Goal: Task Accomplishment & Management: Manage account settings

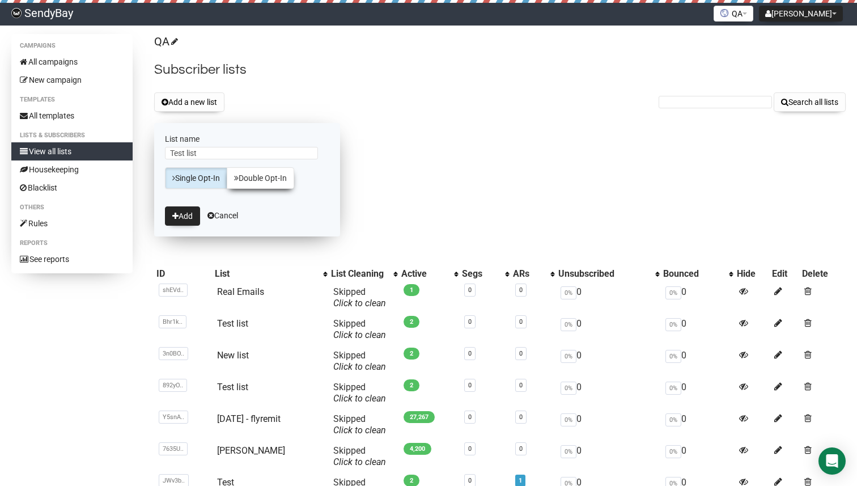
type input "Test list"
click at [165, 167] on link "Single Opt-In" at bounding box center [196, 178] width 62 height 22
click at [186, 218] on button "Add" at bounding box center [182, 215] width 35 height 19
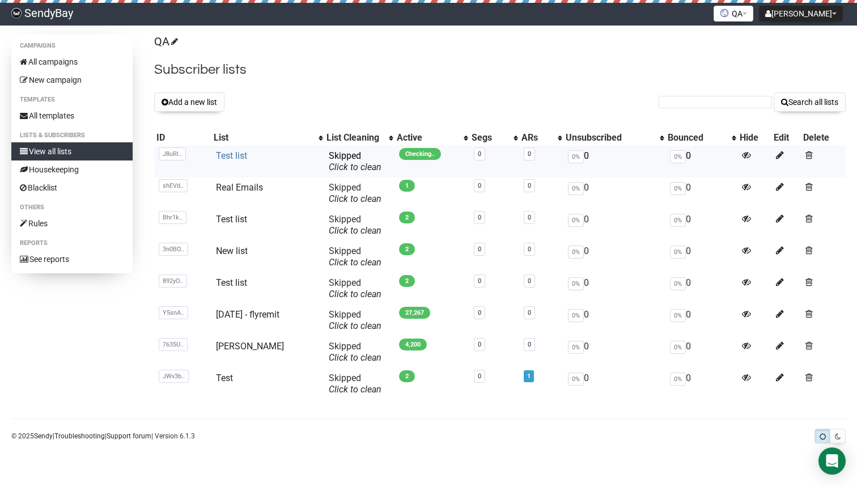
click at [231, 151] on link "Test list" at bounding box center [231, 155] width 31 height 11
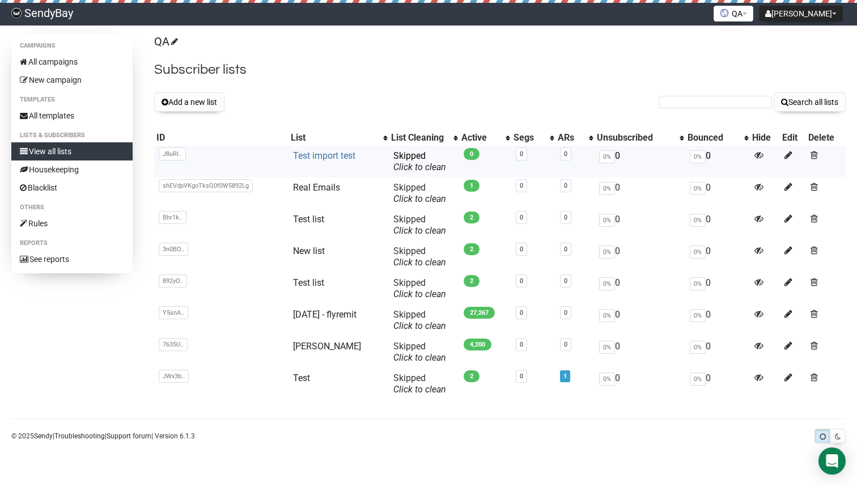
click at [316, 159] on link "Test import test" at bounding box center [324, 155] width 62 height 11
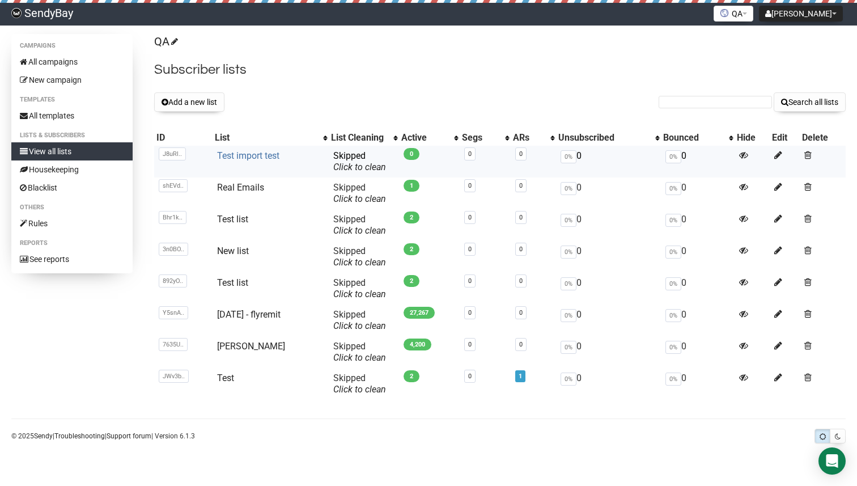
click at [260, 154] on link "Test import test" at bounding box center [248, 155] width 62 height 11
